Goal: Book appointment/travel/reservation

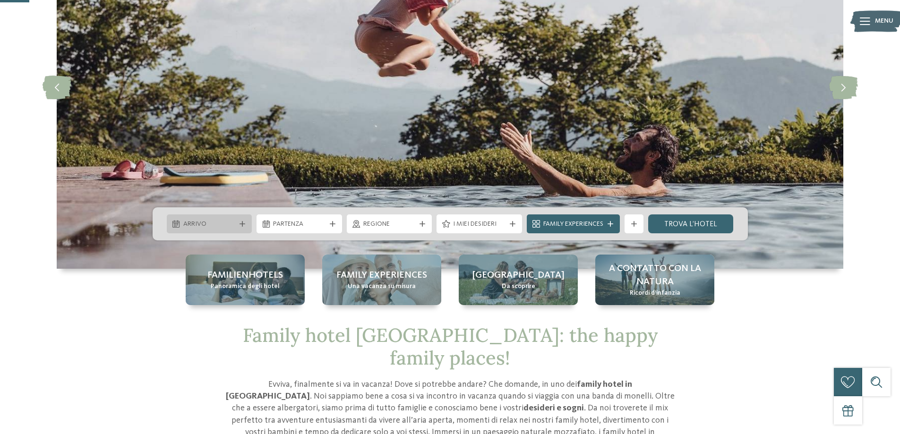
click at [232, 222] on span "Arrivo" at bounding box center [209, 224] width 52 height 9
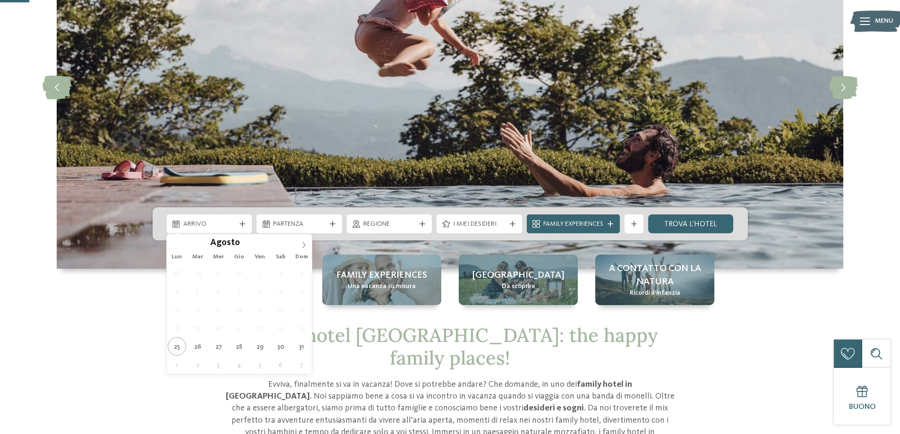
click at [306, 247] on icon at bounding box center [304, 245] width 7 height 7
type input "****"
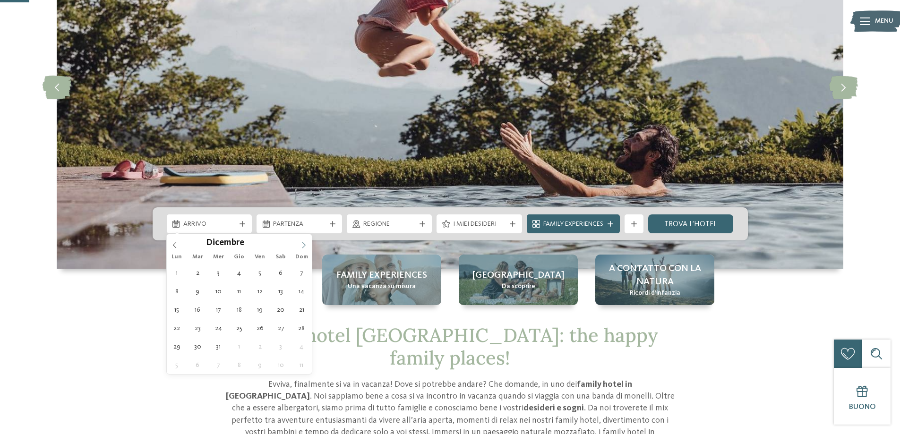
click at [306, 247] on icon at bounding box center [304, 245] width 7 height 7
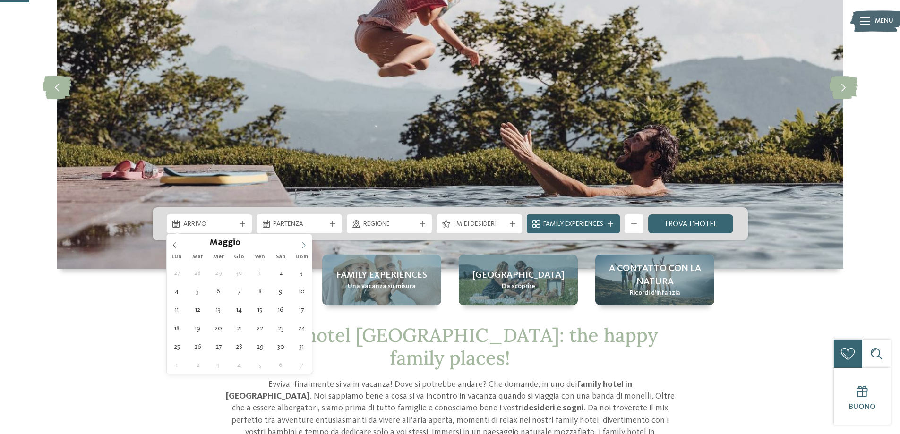
click at [306, 247] on icon at bounding box center [304, 245] width 7 height 7
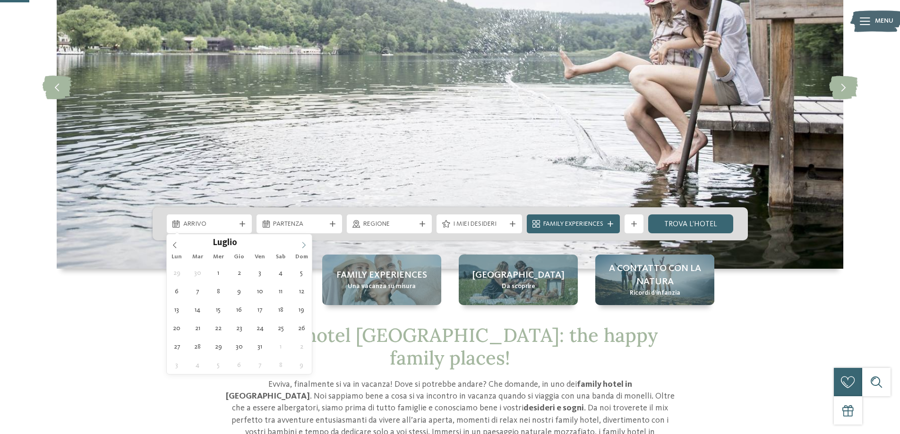
click at [306, 247] on icon at bounding box center [304, 245] width 7 height 7
type div "[DATE]"
type input "****"
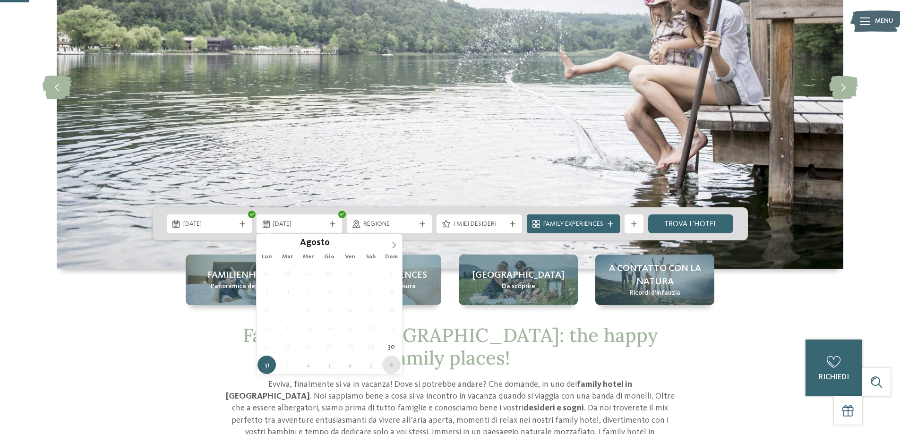
type div "[DATE]"
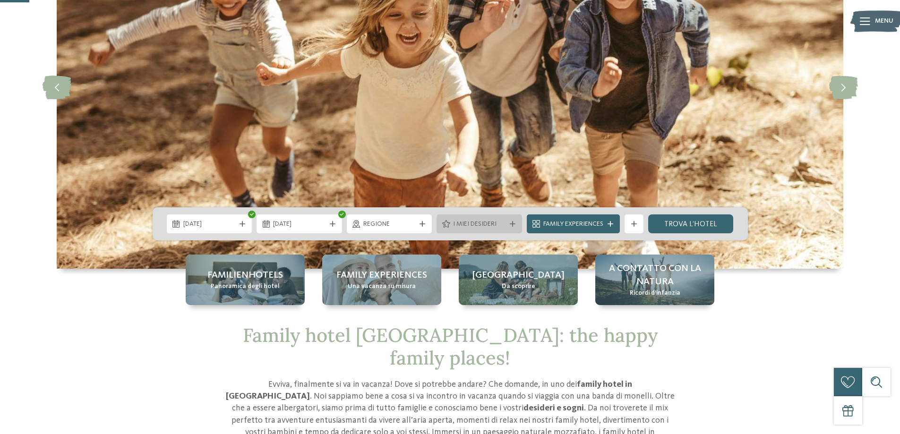
click at [476, 228] on span "I miei desideri" at bounding box center [479, 224] width 52 height 9
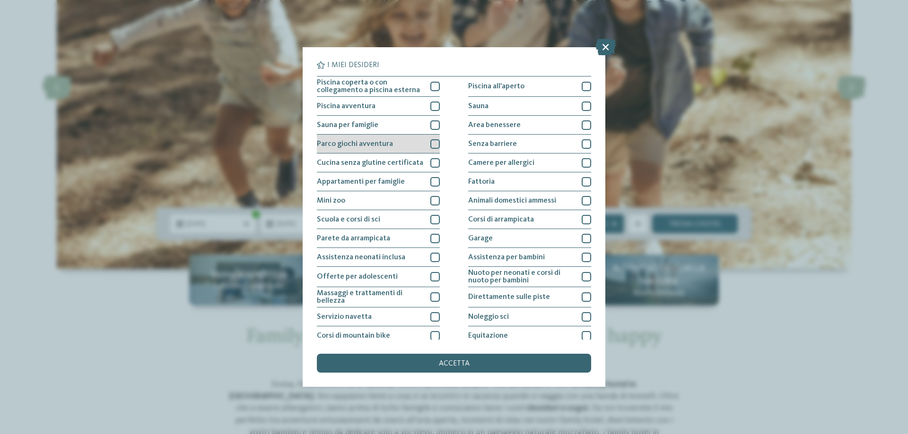
click at [431, 141] on div at bounding box center [434, 143] width 9 height 9
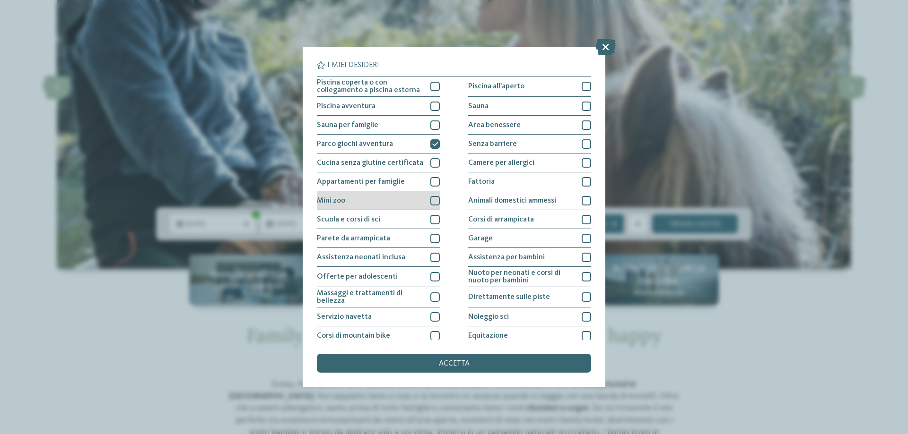
click at [432, 201] on div at bounding box center [434, 200] width 9 height 9
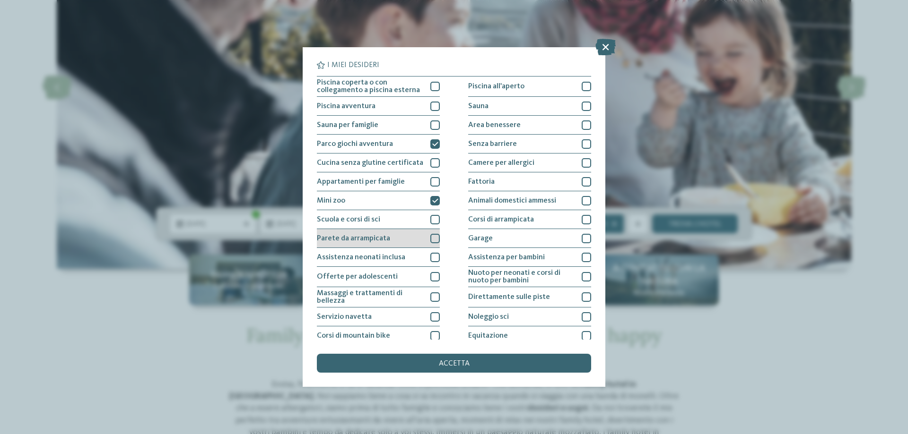
click at [432, 237] on div at bounding box center [434, 238] width 9 height 9
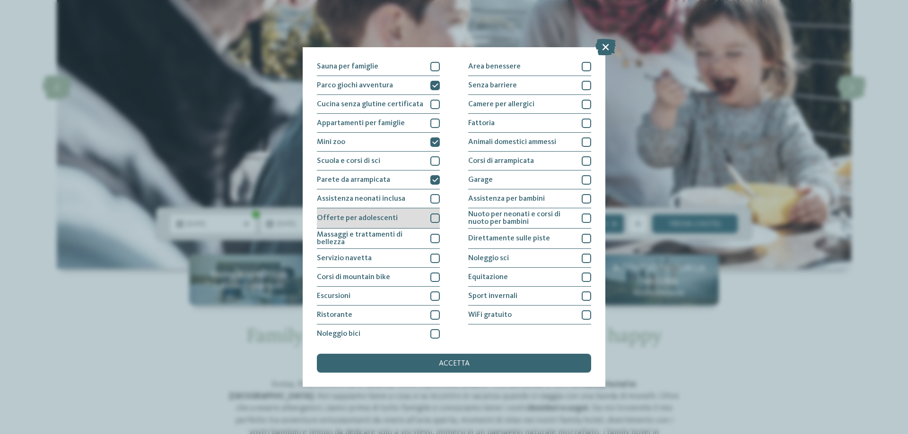
scroll to position [62, 0]
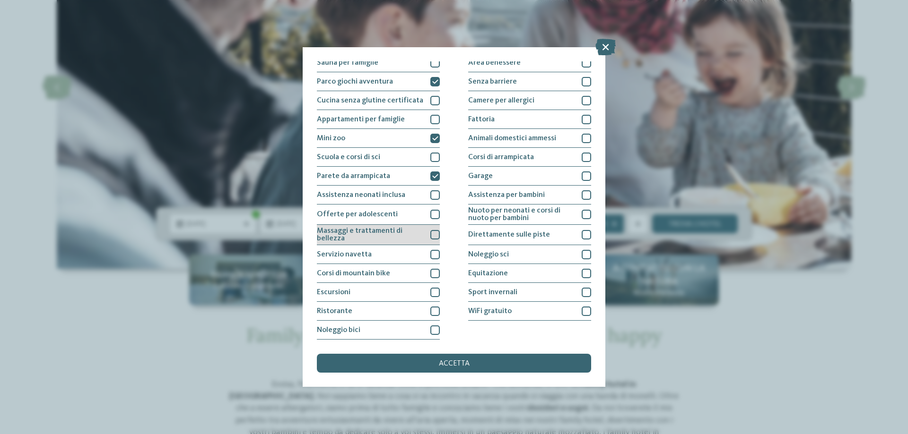
click at [432, 231] on div at bounding box center [434, 234] width 9 height 9
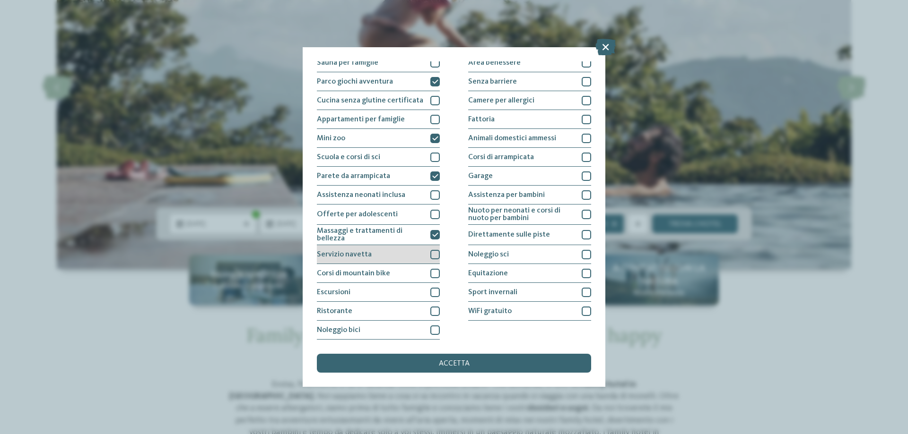
click at [433, 255] on div at bounding box center [434, 254] width 9 height 9
click at [433, 270] on div at bounding box center [434, 273] width 9 height 9
click at [430, 297] on div at bounding box center [434, 292] width 9 height 9
click at [581, 272] on div at bounding box center [585, 273] width 9 height 9
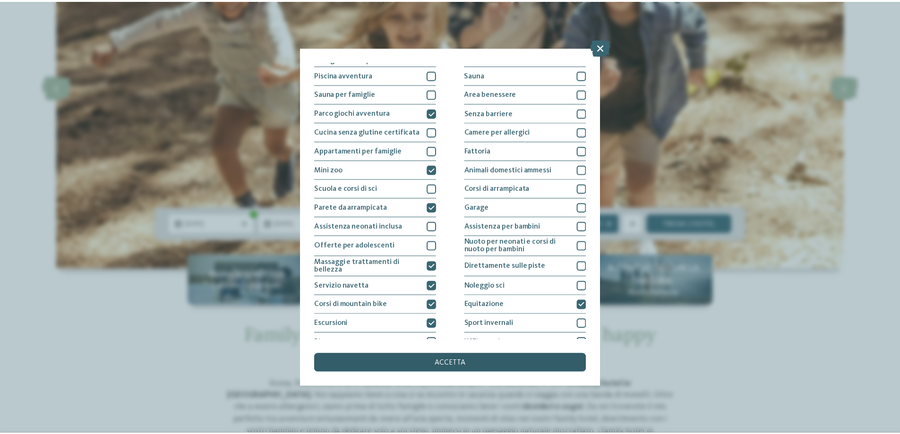
scroll to position [47, 0]
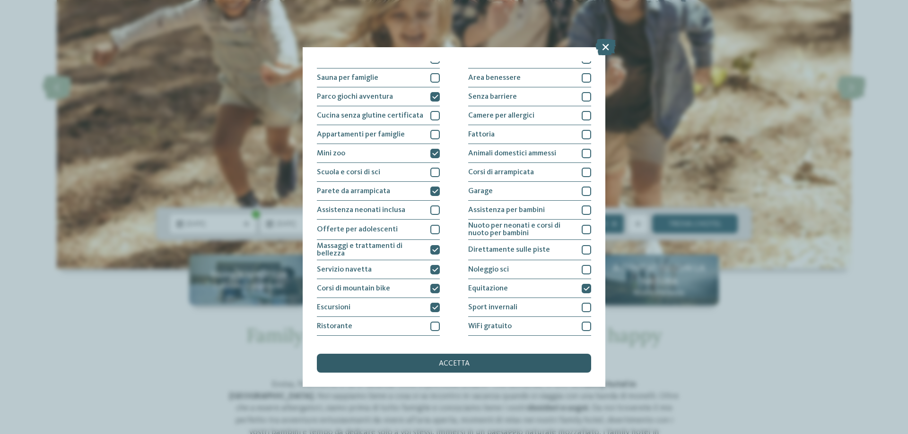
click at [472, 367] on div "accetta" at bounding box center [454, 363] width 274 height 19
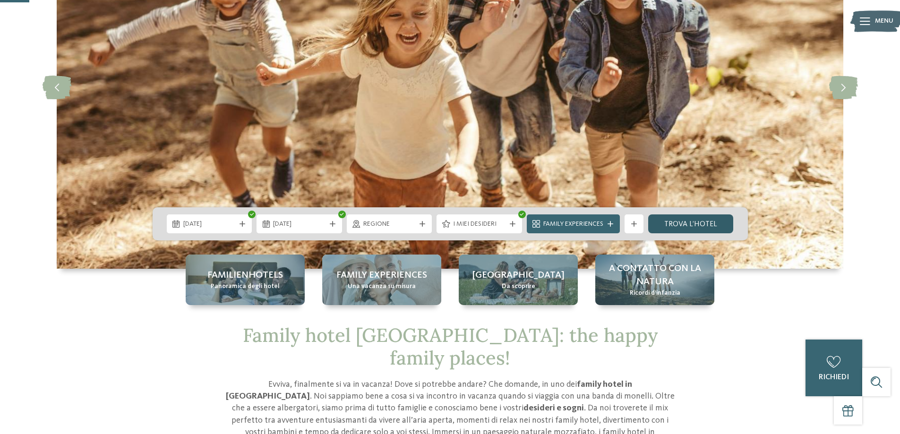
click at [701, 222] on link "trova l’hotel" at bounding box center [691, 224] width 86 height 19
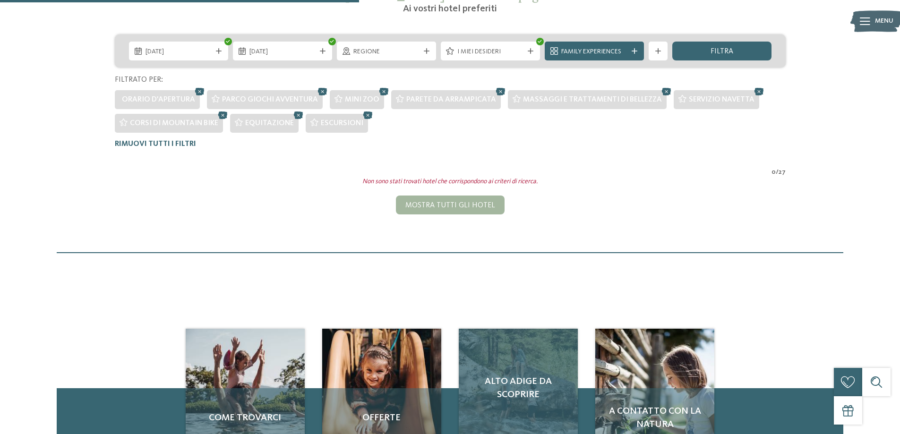
scroll to position [192, 0]
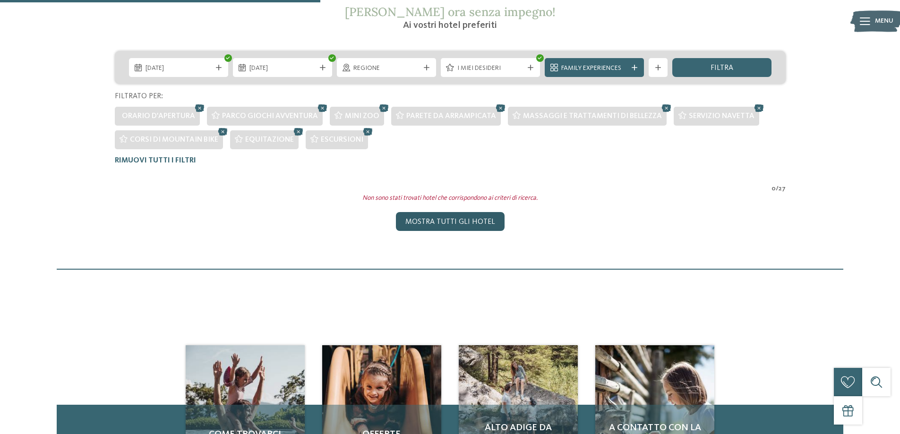
click at [445, 225] on div "Mostra tutti gli hotel" at bounding box center [450, 221] width 109 height 19
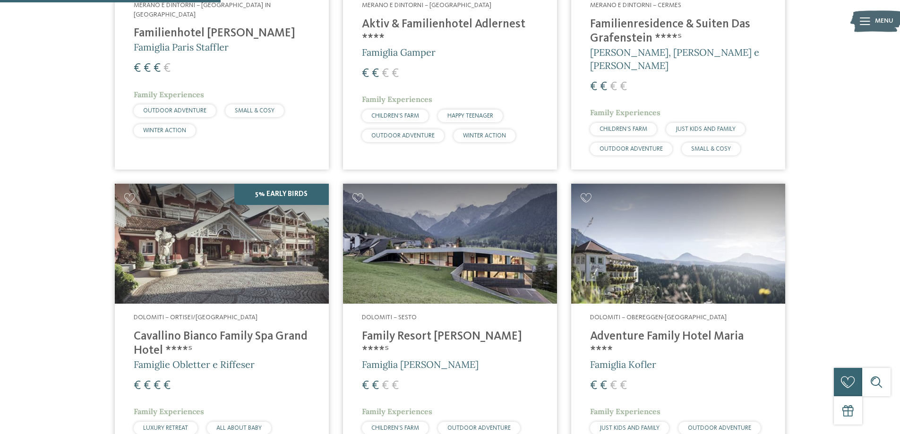
scroll to position [772, 0]
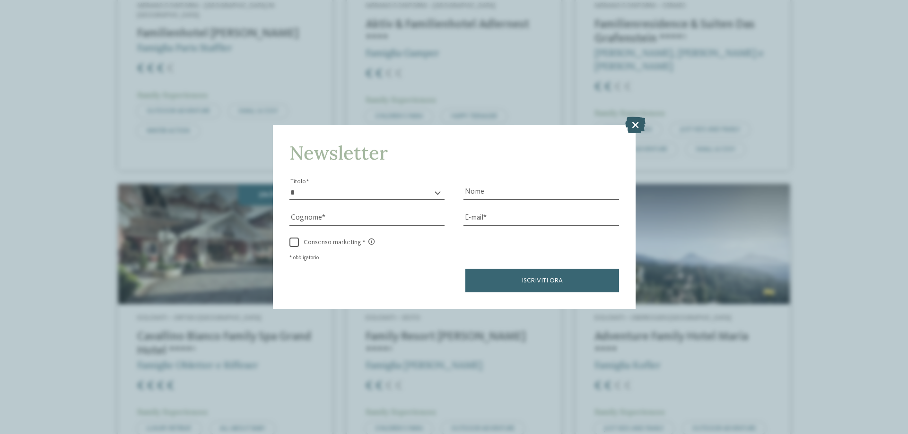
click at [632, 125] on icon at bounding box center [635, 125] width 20 height 17
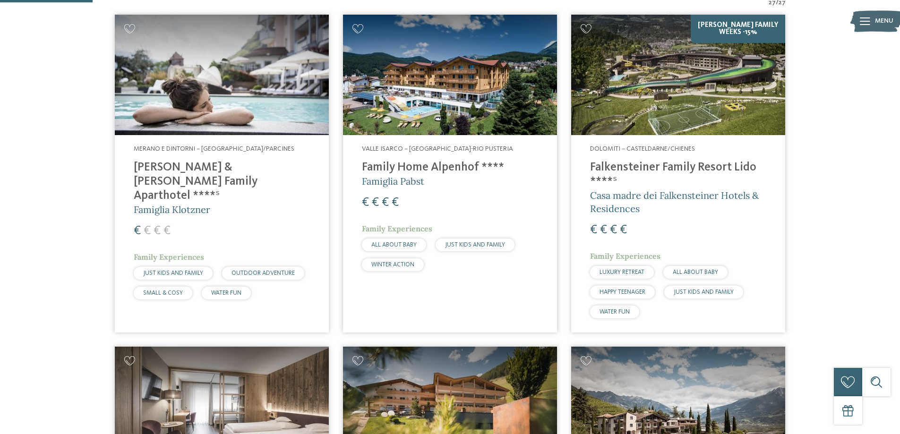
scroll to position [331, 0]
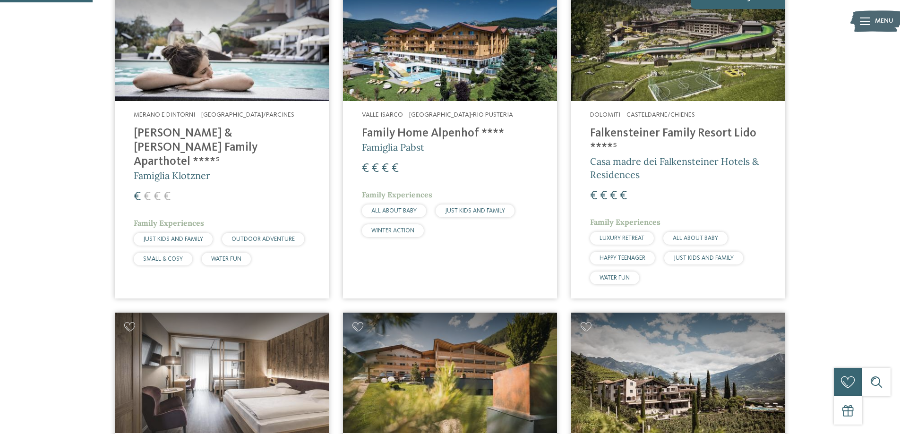
click at [274, 134] on h4 "[PERSON_NAME] & [PERSON_NAME] Family Aparthotel ****ˢ" at bounding box center [222, 148] width 176 height 43
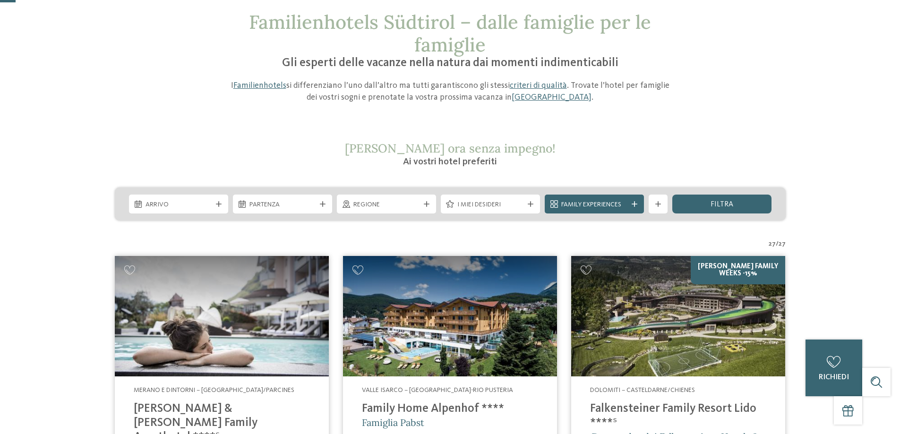
scroll to position [47, 0]
